Goal: Task Accomplishment & Management: Use online tool/utility

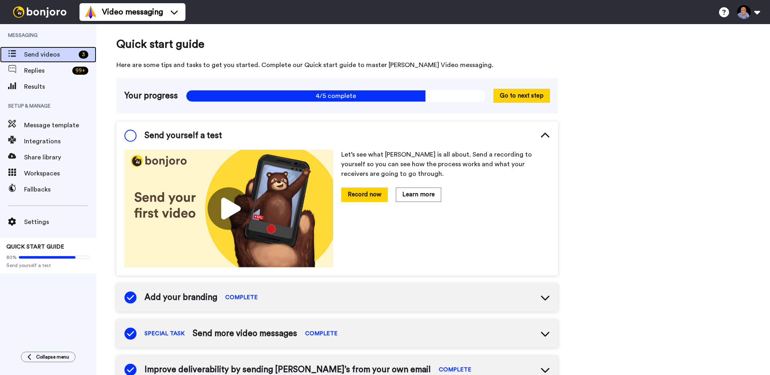
click at [38, 56] on span "Send videos" at bounding box center [49, 55] width 51 height 10
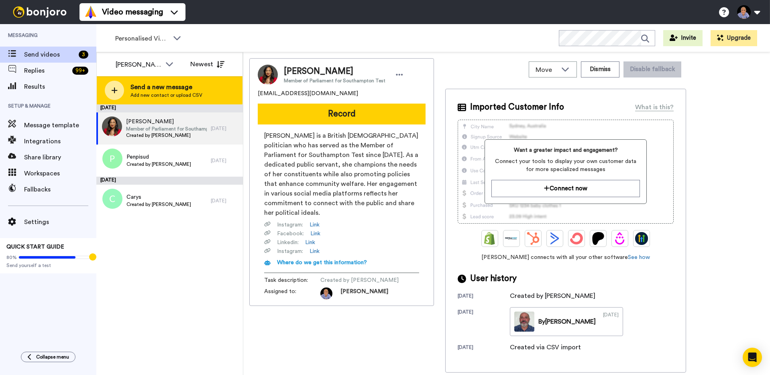
click at [110, 92] on div at bounding box center [114, 90] width 19 height 19
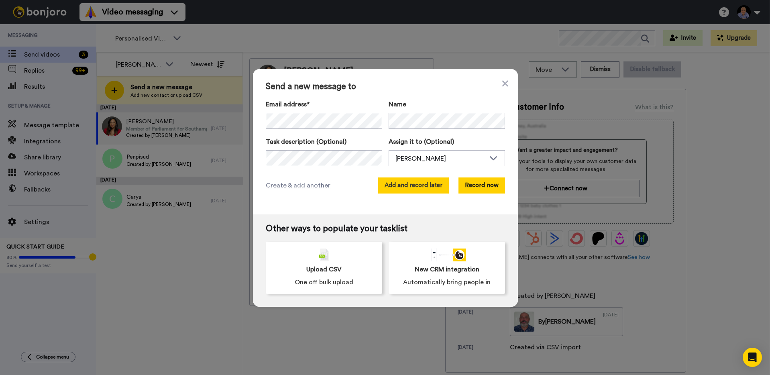
click at [419, 188] on button "Add and record later" at bounding box center [413, 185] width 71 height 16
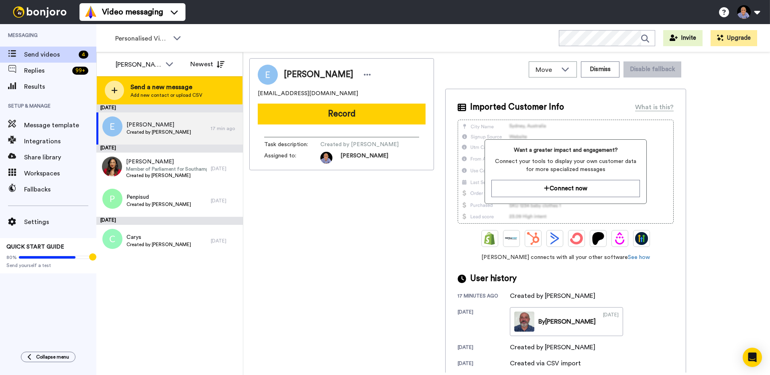
click at [143, 92] on span "Add new contact or upload CSV" at bounding box center [167, 95] width 72 height 6
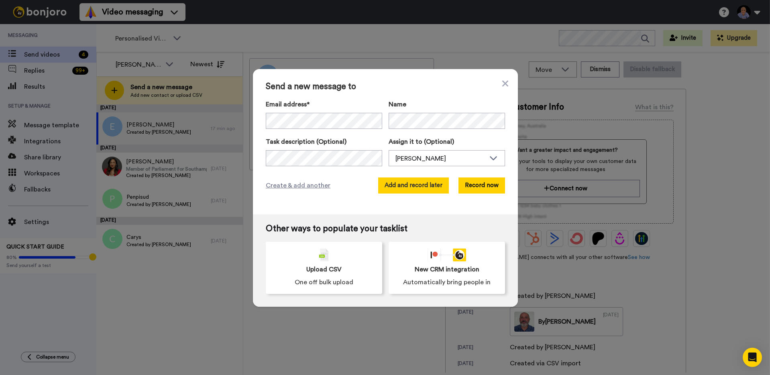
click at [424, 193] on button "Add and record later" at bounding box center [413, 185] width 71 height 16
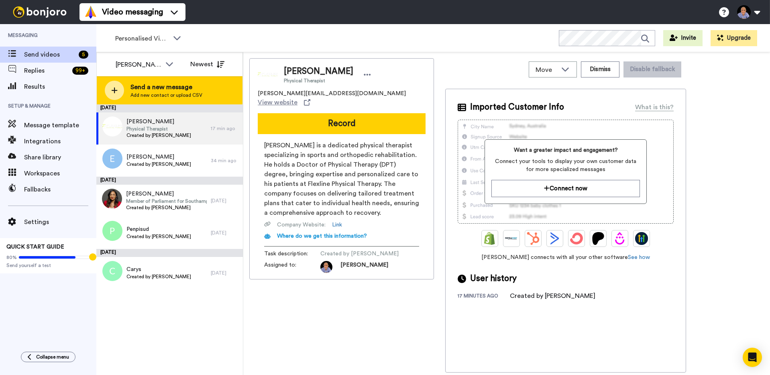
click at [117, 93] on icon at bounding box center [114, 90] width 6 height 7
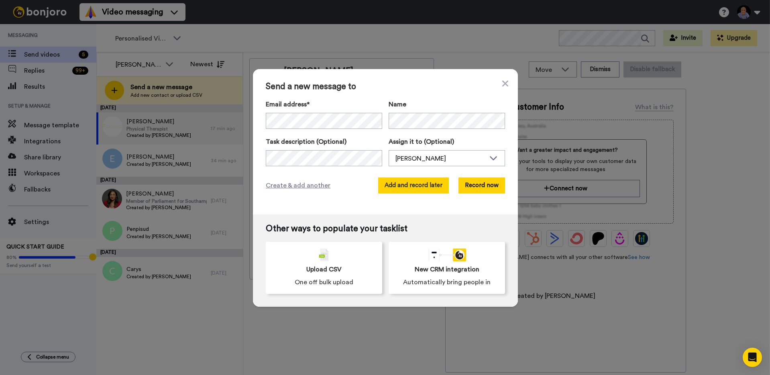
click at [418, 189] on button "Add and record later" at bounding box center [413, 185] width 71 height 16
